Goal: Check status: Check status

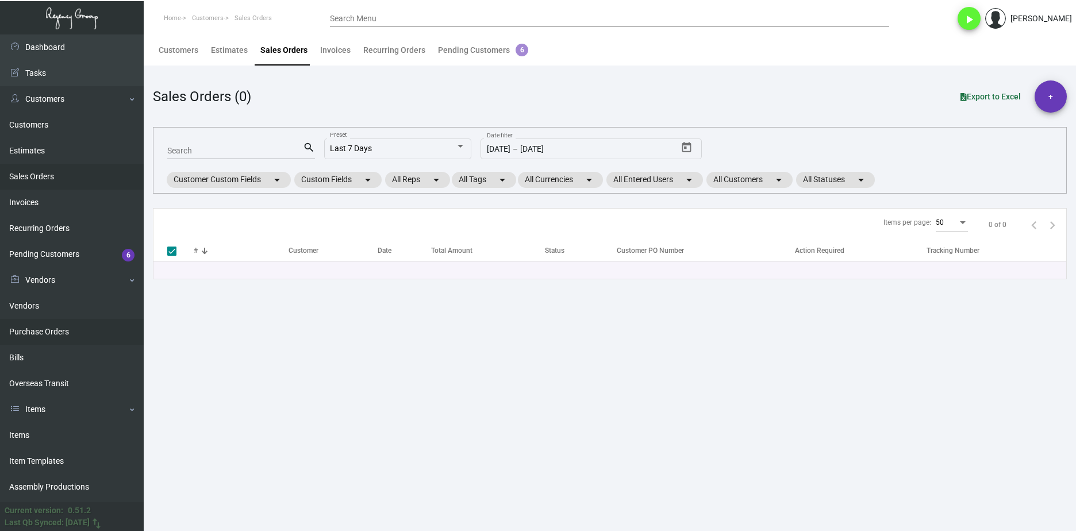
click at [94, 336] on link "Purchase Orders" at bounding box center [72, 332] width 144 height 26
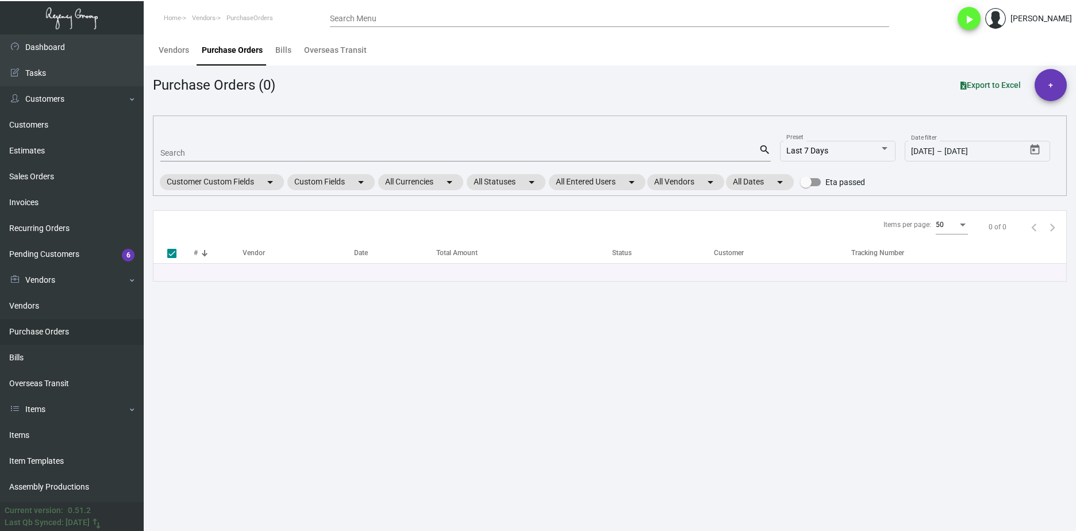
click at [207, 157] on input "Search" at bounding box center [459, 153] width 598 height 9
paste input "107456"
type input "107456"
checkbox input "false"
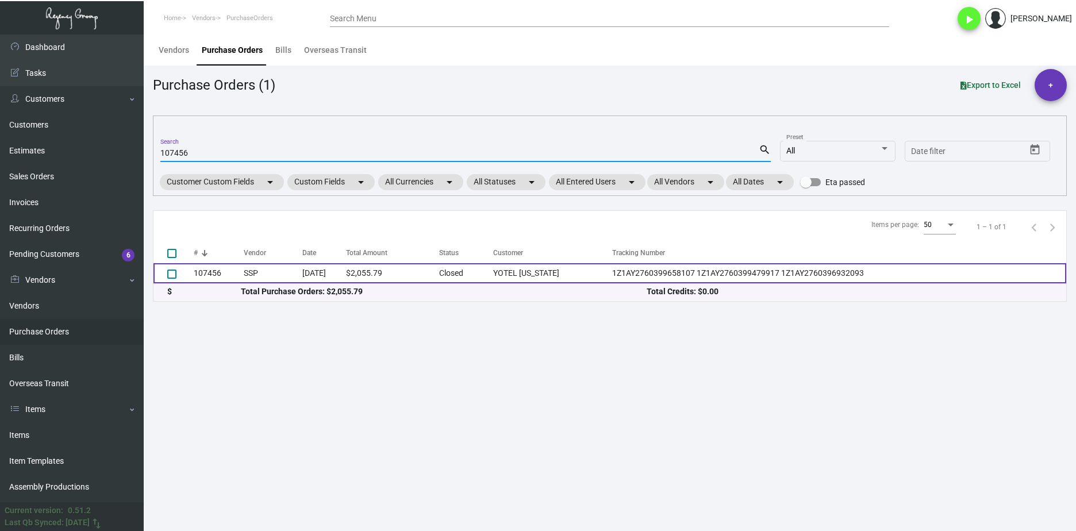
click at [237, 271] on td "107456" at bounding box center [219, 273] width 50 height 20
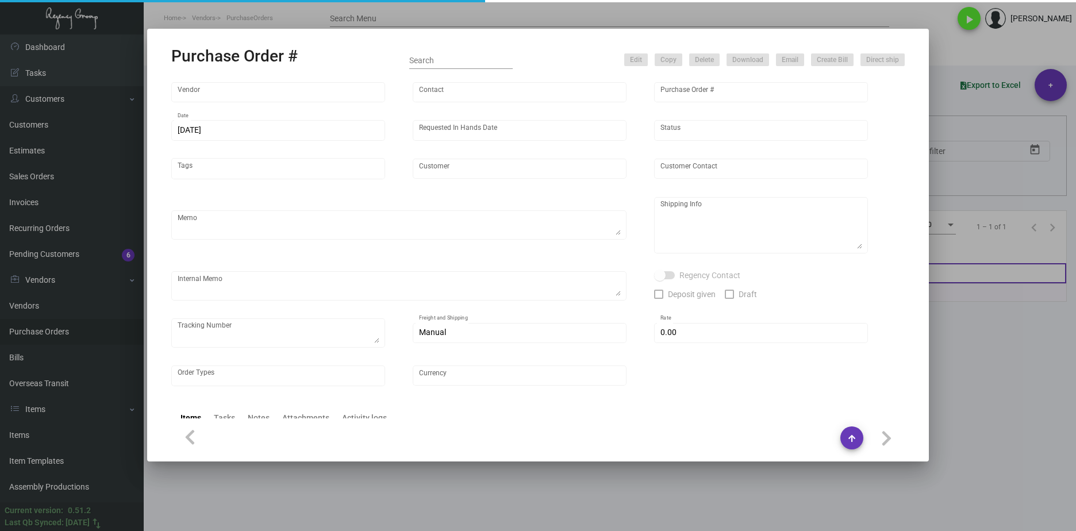
type input "SSP"
type input "[PERSON_NAME]"
type input "107456"
type input "[DATE]"
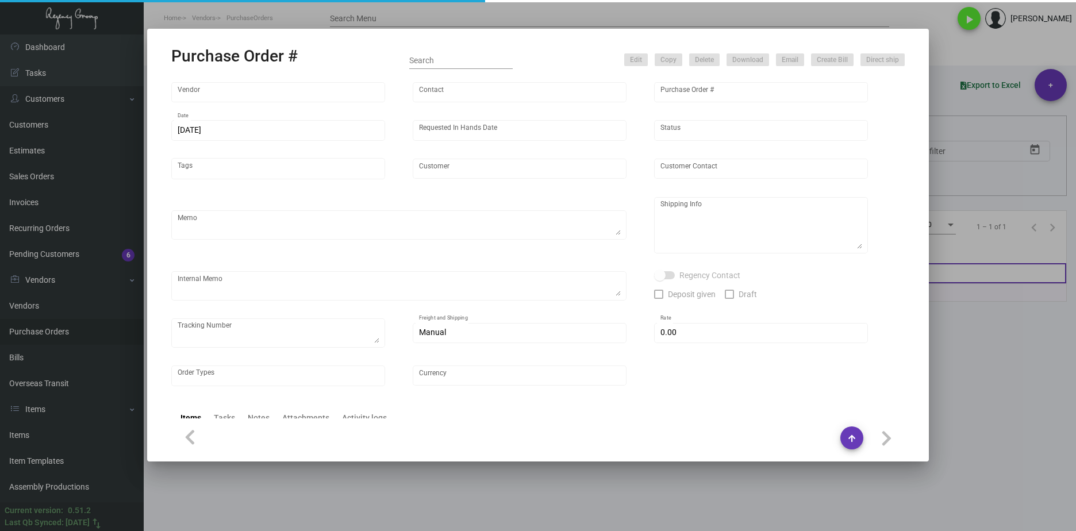
type input "YOTEL [US_STATE]"
type input "[PERSON_NAME]"
type textarea ""Please send proof for approval to [EMAIL_ADDRESS][DOMAIN_NAME] with me cc'd. *…"
type textarea "YOTEL [US_STATE] - [PERSON_NAME] [STREET_ADDRESS][US_STATE]"
type textarea "Label provided to vendor to ship to hotel. UPS Ground Cost $125.46"
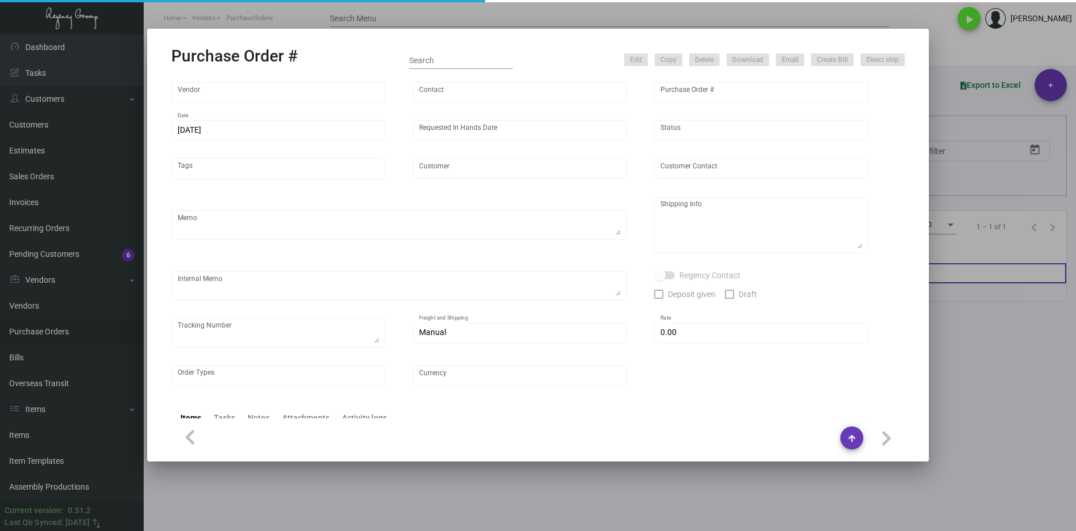
type textarea "1Z1AY2760399658107 1Z1AY2760399479917 1Z1AY2760396932093"
type input "$ 0.00"
type input "United States Dollar $"
